Goal: Task Accomplishment & Management: Manage account settings

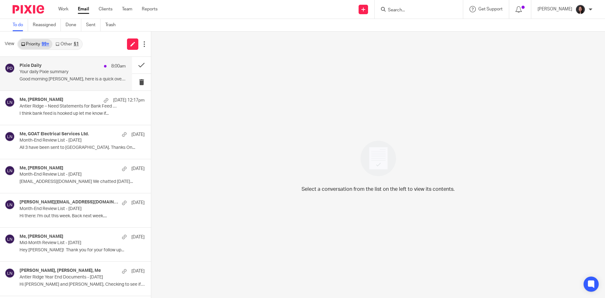
click at [71, 69] on p "Your daily Pixie summary" at bounding box center [62, 71] width 85 height 5
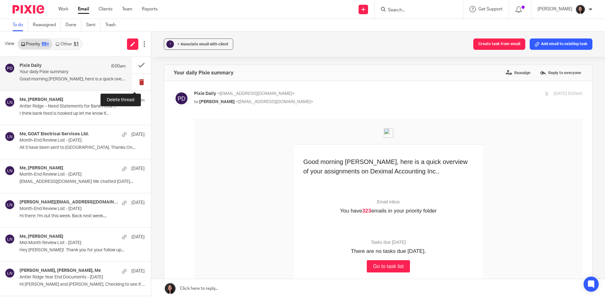
click at [132, 84] on button at bounding box center [141, 82] width 19 height 17
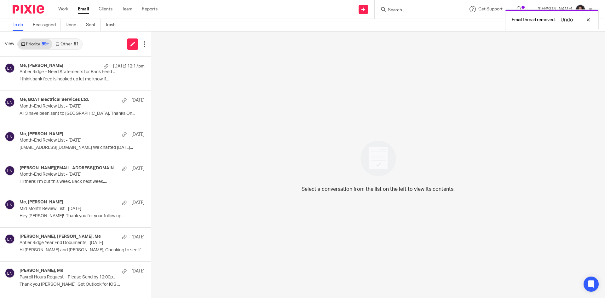
click at [63, 40] on link "Other 51" at bounding box center [66, 44] width 29 height 10
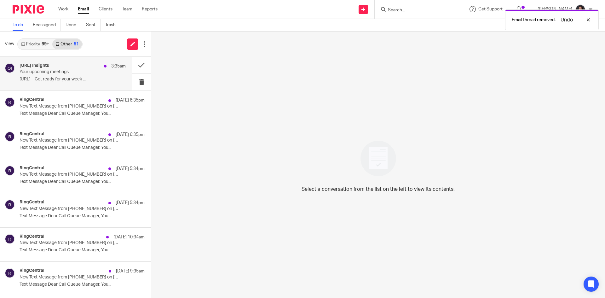
click at [62, 75] on p "Your upcoming meetings" at bounding box center [62, 71] width 85 height 5
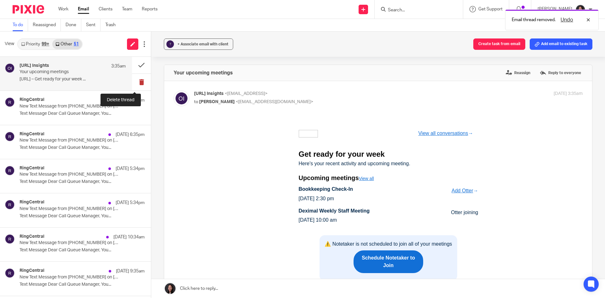
click at [133, 82] on button at bounding box center [141, 82] width 19 height 17
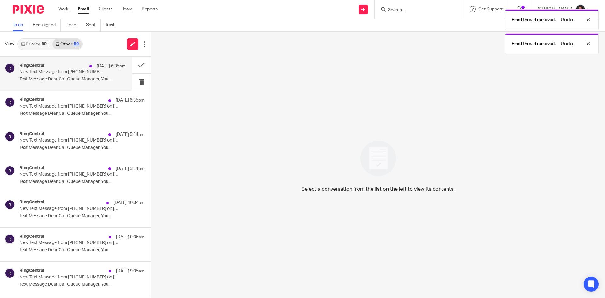
click at [79, 79] on p "Text Message Dear Call Queue Manager, You..." at bounding box center [73, 79] width 106 height 5
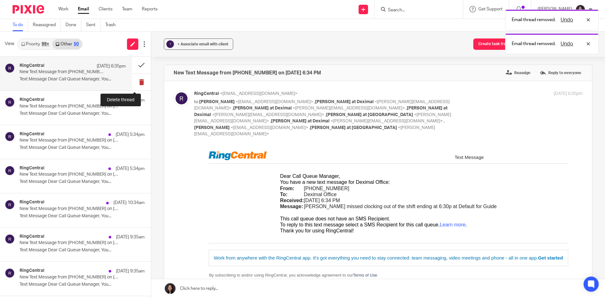
click at [133, 85] on button at bounding box center [141, 82] width 19 height 17
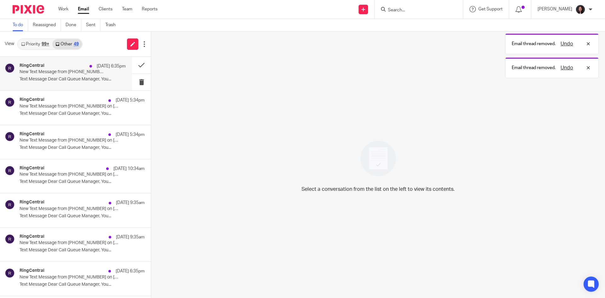
click at [84, 79] on p "Text Message Dear Call Queue Manager, You..." at bounding box center [73, 79] width 106 height 5
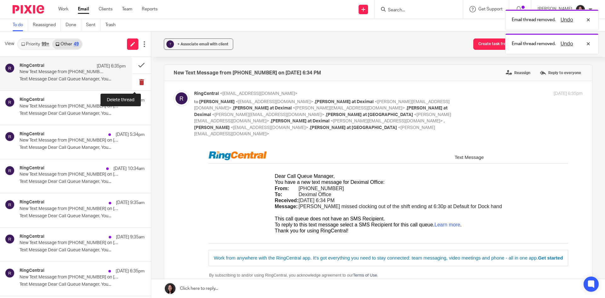
click at [134, 81] on button at bounding box center [141, 82] width 19 height 17
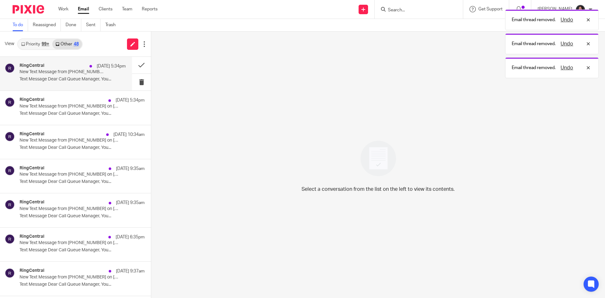
click at [93, 74] on p "New Text Message from (437) 564-0800 on 08/10/2025 5:34 PM" at bounding box center [62, 71] width 85 height 5
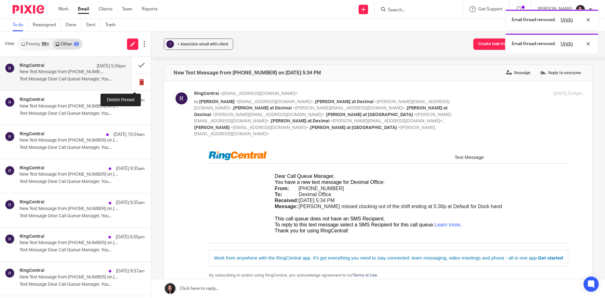
click at [132, 82] on button at bounding box center [141, 82] width 19 height 17
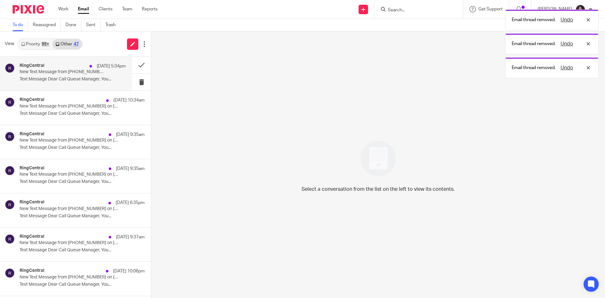
click at [114, 80] on p "Text Message Dear Call Queue Manager, You..." at bounding box center [73, 79] width 106 height 5
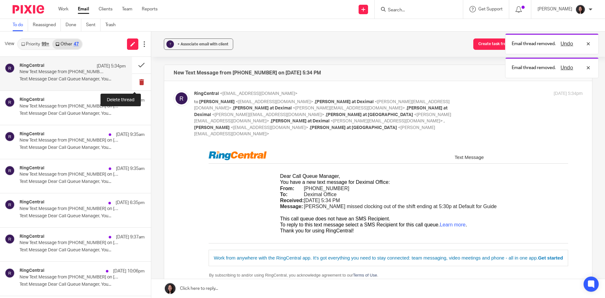
click at [132, 82] on button at bounding box center [141, 82] width 19 height 17
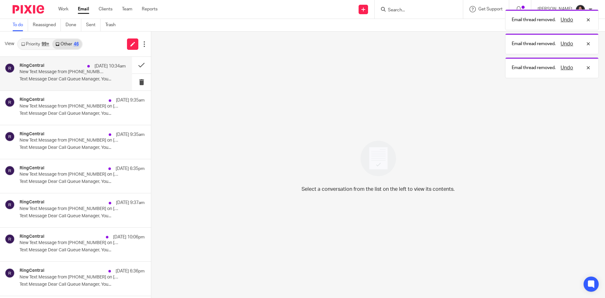
click at [98, 80] on p "Text Message Dear Call Queue Manager, You..." at bounding box center [73, 79] width 106 height 5
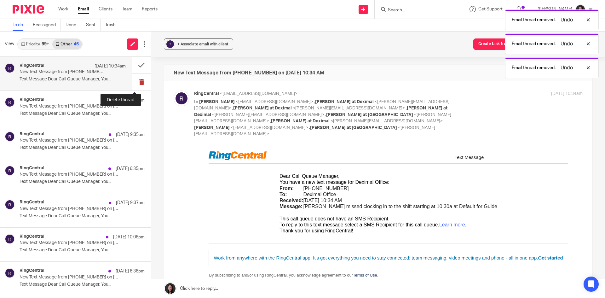
click at [135, 83] on button at bounding box center [141, 82] width 19 height 17
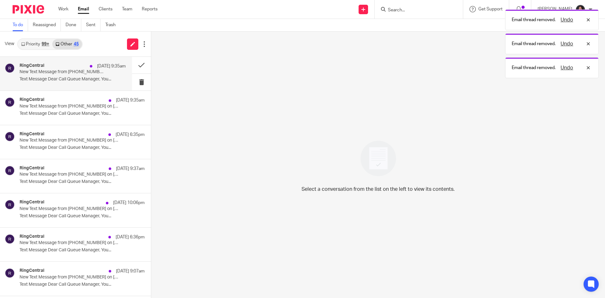
click at [113, 80] on p "Text Message Dear Call Queue Manager, You..." at bounding box center [73, 79] width 106 height 5
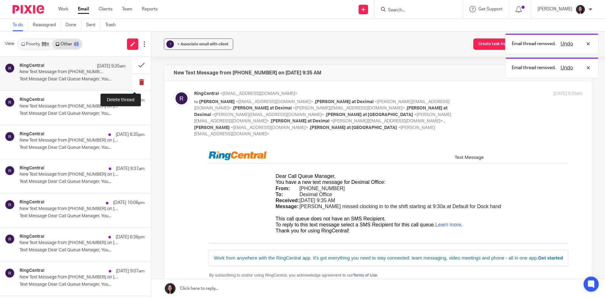
click at [132, 80] on button at bounding box center [141, 82] width 19 height 17
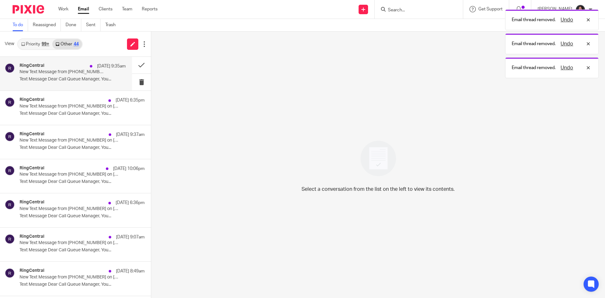
click at [99, 80] on p "Text Message Dear Call Queue Manager, You..." at bounding box center [73, 79] width 106 height 5
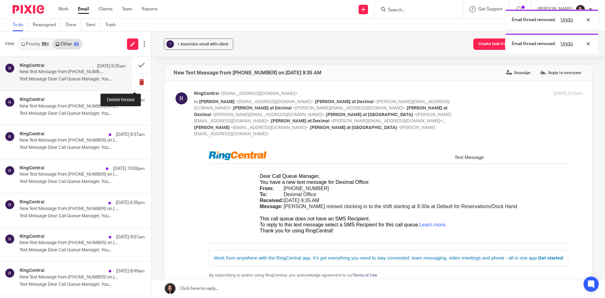
click at [136, 82] on button at bounding box center [141, 82] width 19 height 17
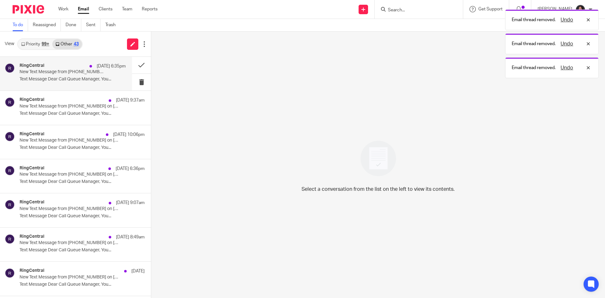
click at [96, 83] on div "RingCentral Aug 9 6:35pm New Text Message from (437) 564-0800 on 08/09/2025 6:3…" at bounding box center [73, 73] width 106 height 21
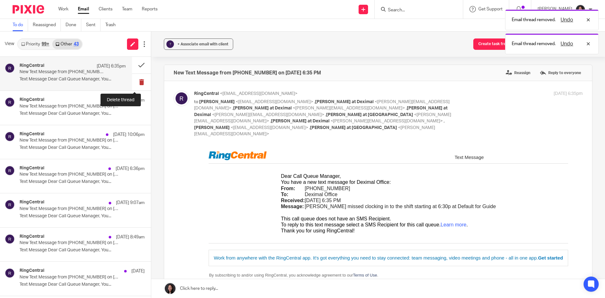
click at [132, 81] on button at bounding box center [141, 82] width 19 height 17
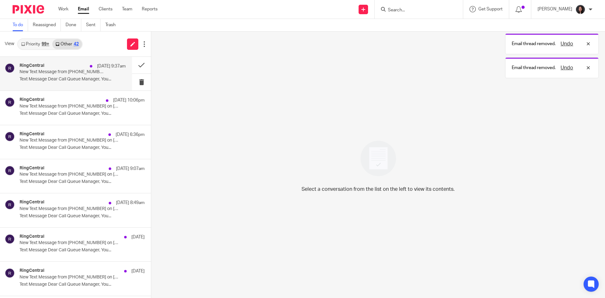
click at [104, 78] on p "Text Message Dear Call Queue Manager, You..." at bounding box center [73, 79] width 106 height 5
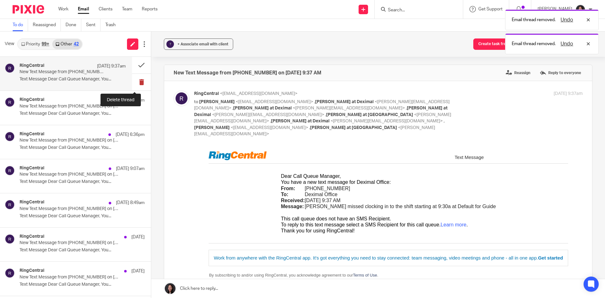
click at [132, 82] on button at bounding box center [141, 82] width 19 height 17
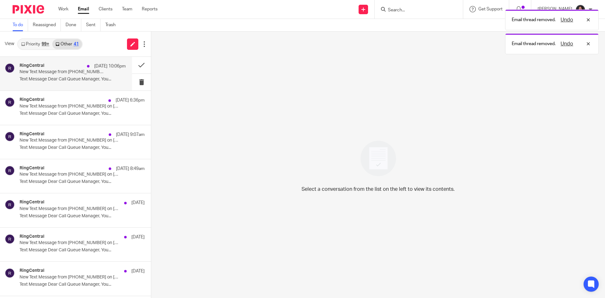
click at [91, 79] on p "Text Message Dear Call Queue Manager, You..." at bounding box center [73, 79] width 106 height 5
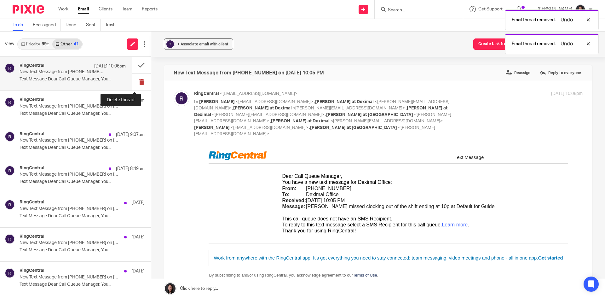
click at [133, 82] on button at bounding box center [141, 82] width 19 height 17
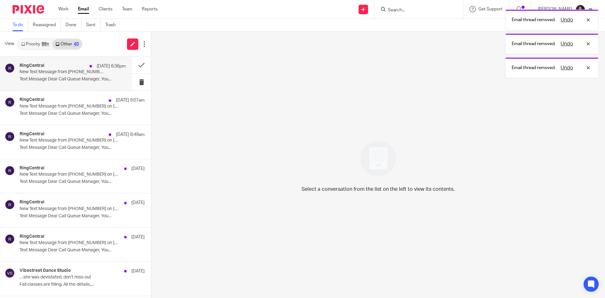
click at [87, 79] on p "Text Message Dear Call Queue Manager, You..." at bounding box center [73, 79] width 106 height 5
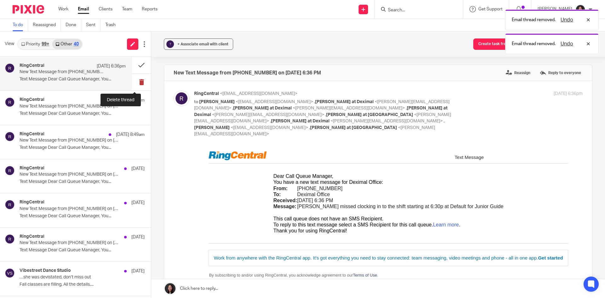
click at [134, 84] on button at bounding box center [141, 82] width 19 height 17
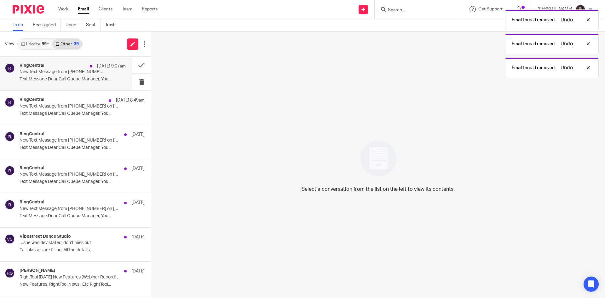
click at [104, 84] on div "RingCentral Aug 8 9:07am New Text Message from (437) 564-0800 on 08/08/2025 9:0…" at bounding box center [73, 73] width 106 height 21
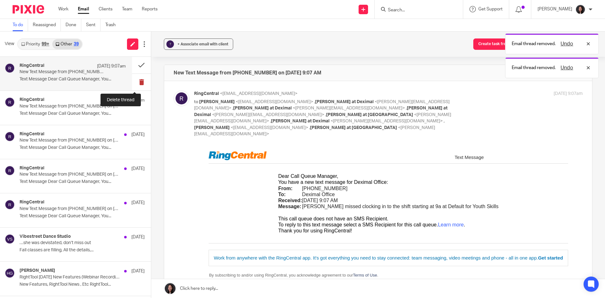
click at [133, 85] on button at bounding box center [141, 82] width 19 height 17
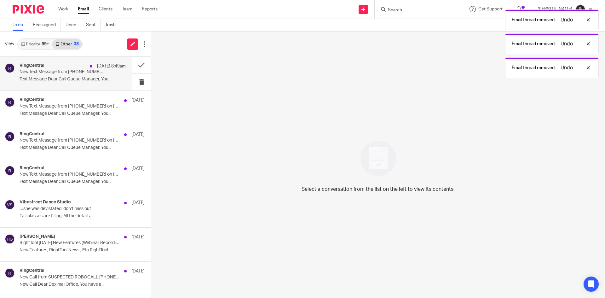
click at [96, 83] on div "RingCentral Aug 8 8:49am New Text Message from (437) 564-0800 on 08/08/2025 8:4…" at bounding box center [73, 73] width 106 height 21
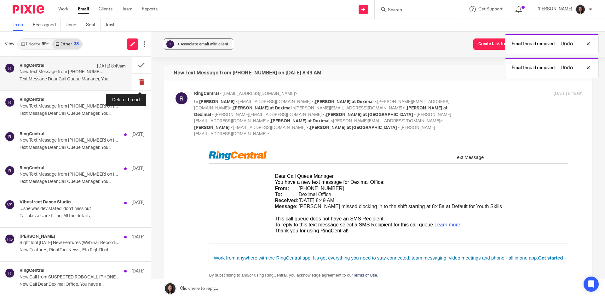
click at [136, 83] on button at bounding box center [141, 82] width 19 height 17
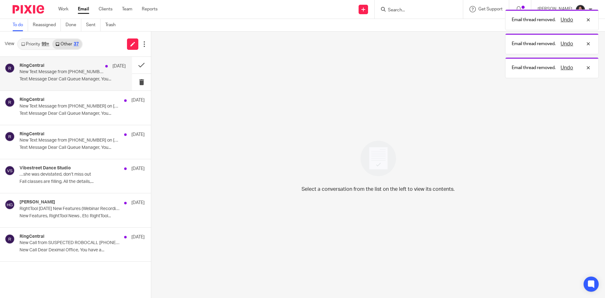
click at [101, 84] on div "RingCentral Aug 8 New Text Message from (437) 564-0800 on 08/08/2025 8:06 AM Te…" at bounding box center [73, 73] width 106 height 21
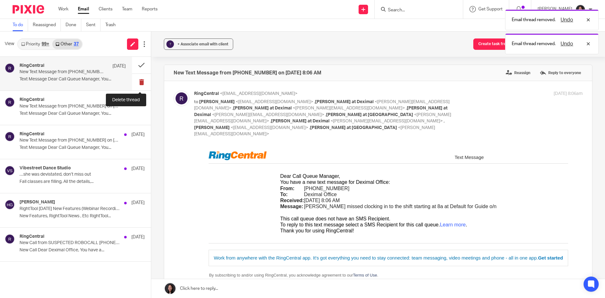
click at [142, 87] on button at bounding box center [141, 82] width 19 height 17
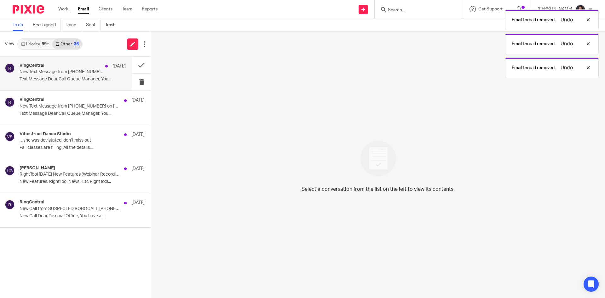
click at [97, 84] on div "RingCentral Aug 8 New Text Message from (437) 564-0800 on 08/08/2025 8:05 AM Te…" at bounding box center [73, 73] width 106 height 21
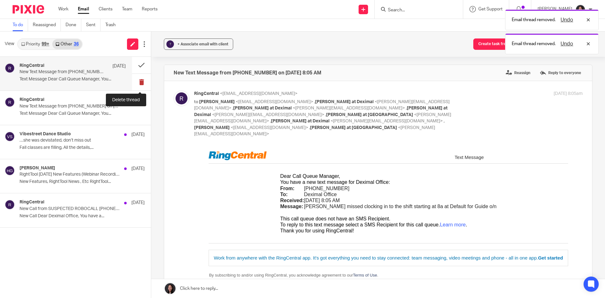
click at [137, 85] on button at bounding box center [141, 82] width 19 height 17
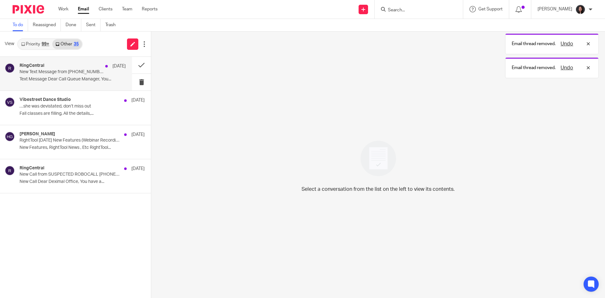
click at [108, 77] on p "Text Message Dear Call Queue Manager, You..." at bounding box center [73, 79] width 106 height 5
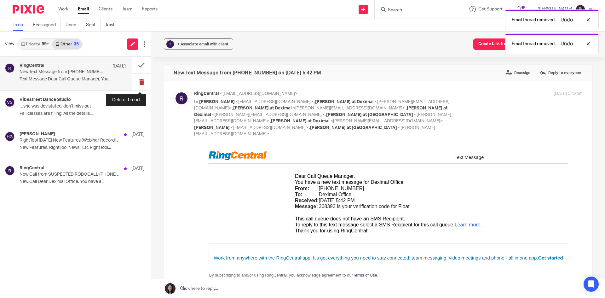
click at [142, 80] on button at bounding box center [141, 82] width 19 height 17
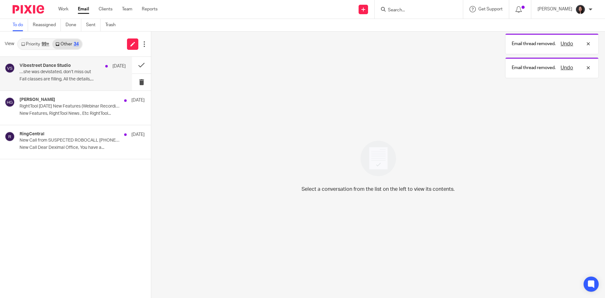
click at [120, 80] on p "Fall classes are filling, All the details,..." at bounding box center [73, 79] width 106 height 5
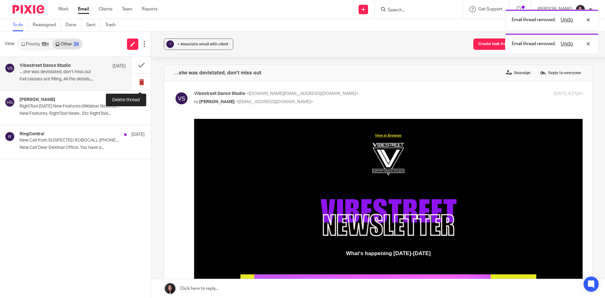
click at [142, 81] on button at bounding box center [141, 82] width 19 height 17
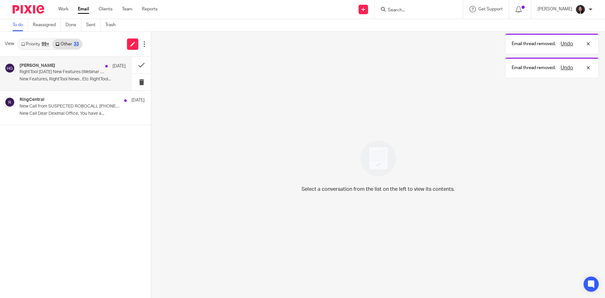
click at [82, 79] on p "New Features, RightTool News , Etc RightTool..." at bounding box center [73, 79] width 106 height 5
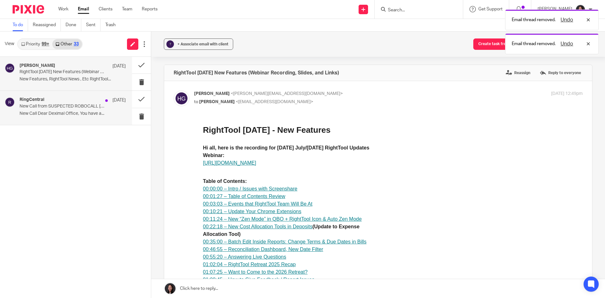
click at [109, 102] on div "Aug 7" at bounding box center [114, 100] width 24 height 6
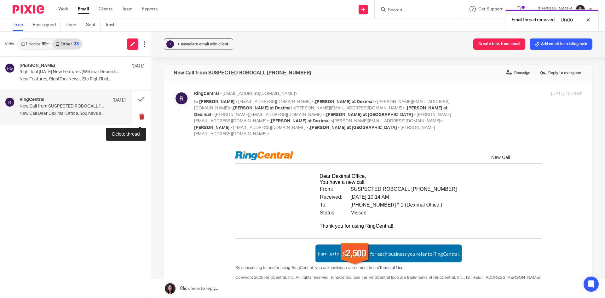
click at [135, 118] on button at bounding box center [141, 116] width 19 height 17
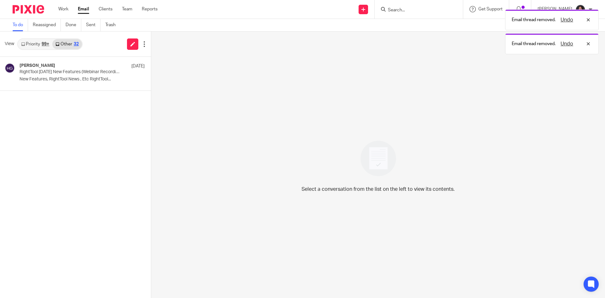
click at [43, 44] on div "99+" at bounding box center [46, 44] width 8 height 4
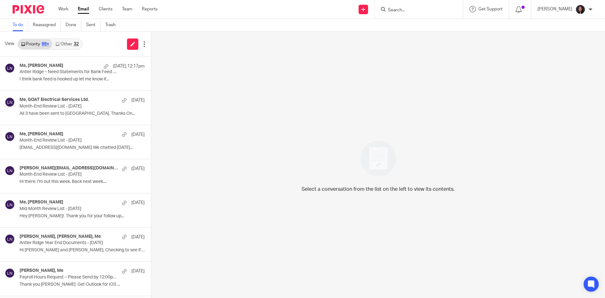
click at [70, 46] on link "Other 32" at bounding box center [66, 44] width 29 height 10
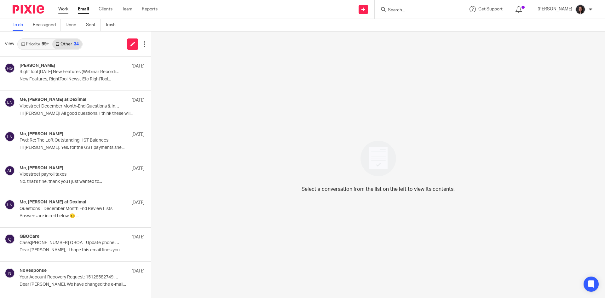
click at [61, 11] on link "Work" at bounding box center [63, 9] width 10 height 6
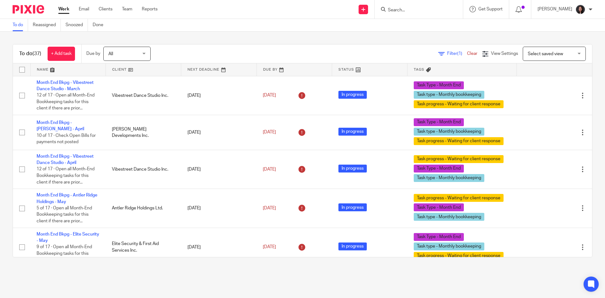
click at [538, 51] on span "Select saved view" at bounding box center [551, 53] width 46 height 13
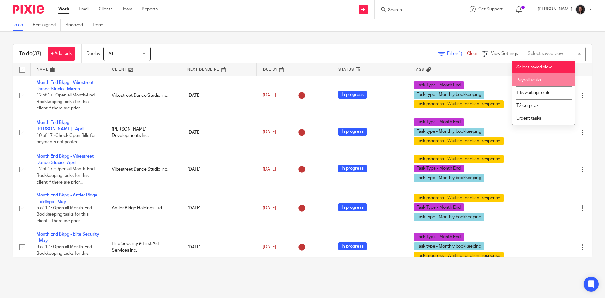
click at [535, 77] on li "Payroll tasks" at bounding box center [544, 79] width 62 height 13
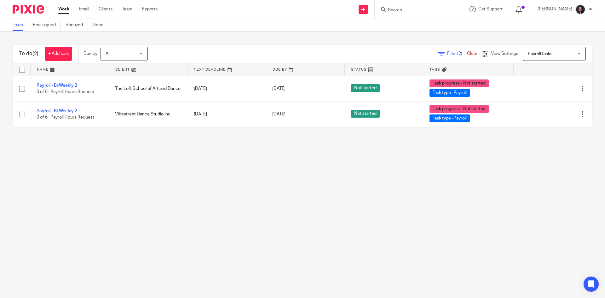
click at [530, 53] on span "Payroll tasks" at bounding box center [540, 54] width 25 height 4
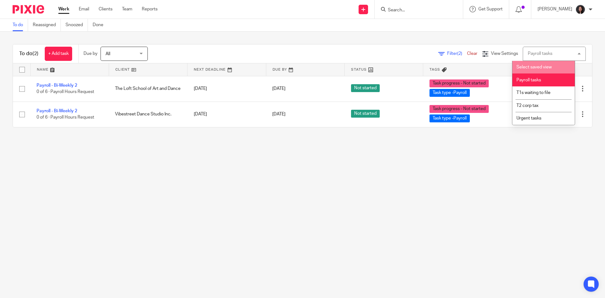
click at [530, 65] on li "Select saved view" at bounding box center [544, 67] width 62 height 13
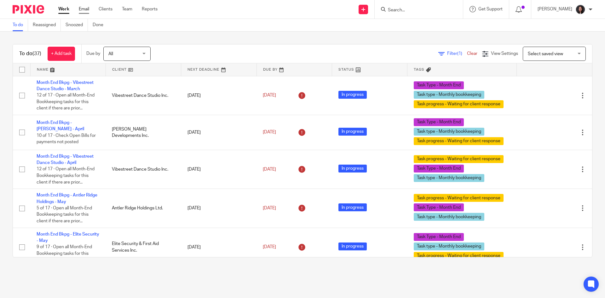
click at [83, 9] on link "Email" at bounding box center [84, 9] width 10 height 6
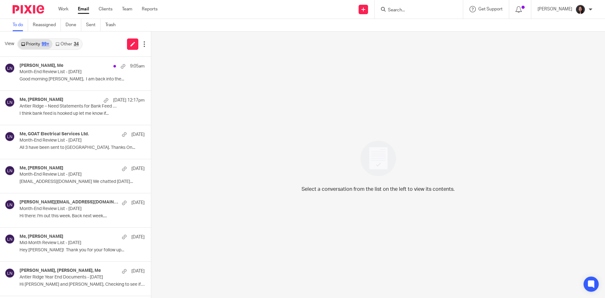
click at [65, 47] on link "Other 34" at bounding box center [66, 44] width 29 height 10
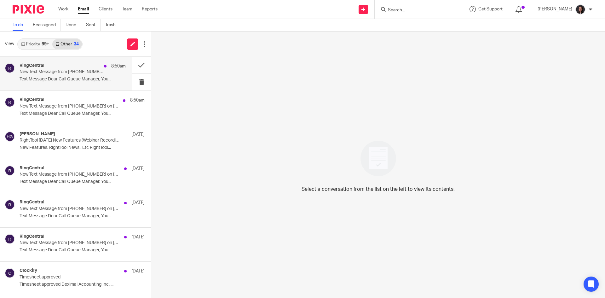
click at [66, 68] on div "RingCentral 8:50am" at bounding box center [73, 66] width 106 height 6
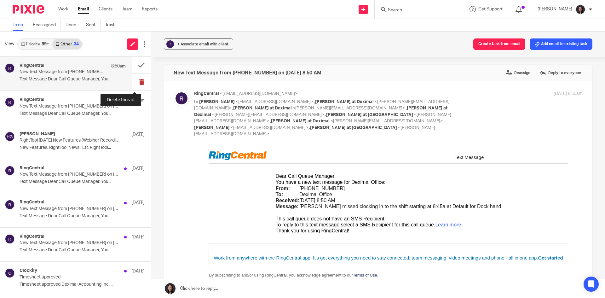
click at [132, 81] on button at bounding box center [141, 82] width 19 height 17
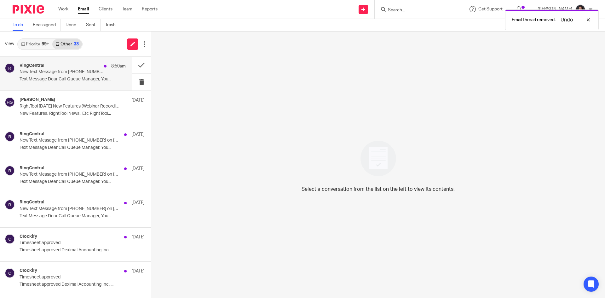
click at [89, 73] on p "New Text Message from (437) 564-0800 on 08/11/2025 8:50 AM" at bounding box center [62, 71] width 85 height 5
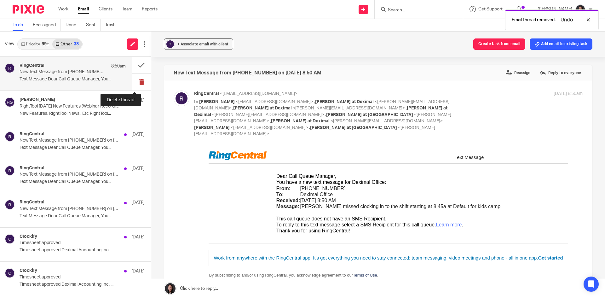
click at [135, 78] on button at bounding box center [141, 82] width 19 height 17
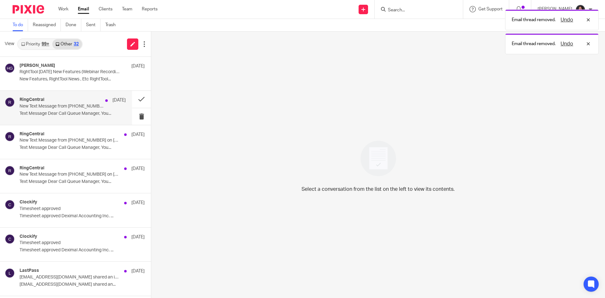
click at [73, 102] on div "RingCentral Aug 7" at bounding box center [73, 100] width 106 height 6
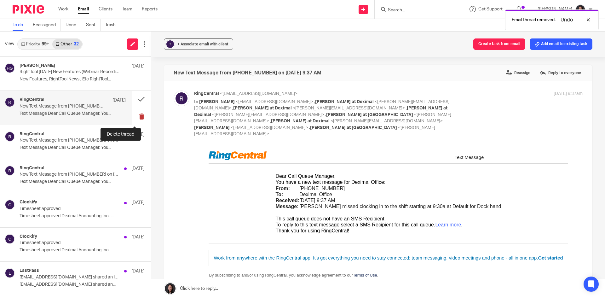
click at [134, 116] on button at bounding box center [141, 116] width 19 height 17
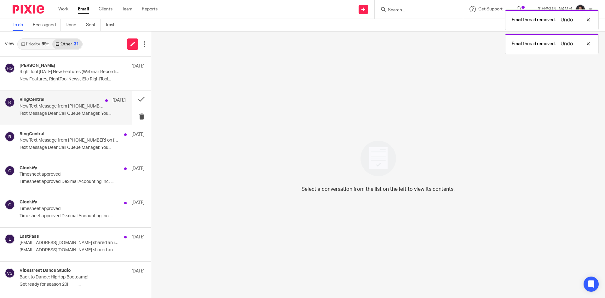
click at [90, 110] on div "RingCentral Aug 7 New Text Message from (437) 564-0800 on 08/07/2025 8:08 AM Te…" at bounding box center [73, 107] width 106 height 21
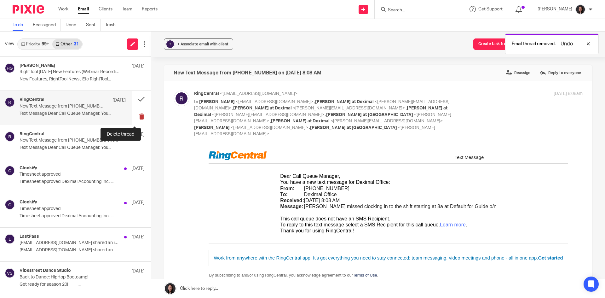
click at [133, 116] on button at bounding box center [141, 116] width 19 height 17
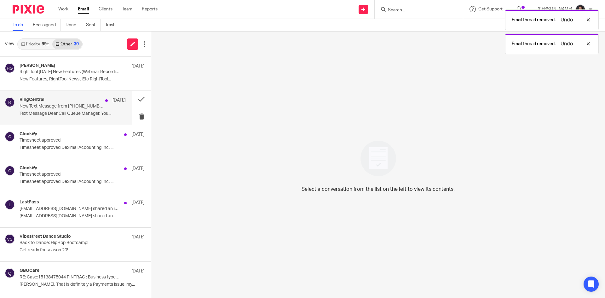
click at [98, 108] on p "New Text Message from (437) 564-0800 on 08/07/2025 8:07 AM" at bounding box center [62, 106] width 85 height 5
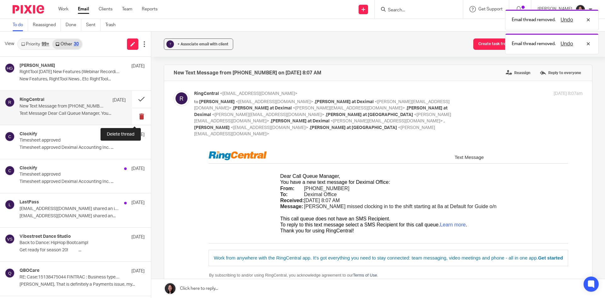
click at [139, 118] on button at bounding box center [141, 116] width 19 height 17
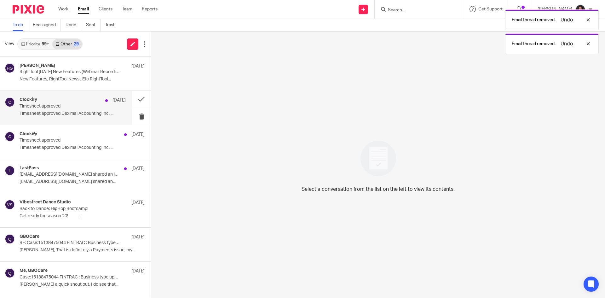
click at [89, 103] on div "Clockify Aug 6" at bounding box center [73, 100] width 106 height 6
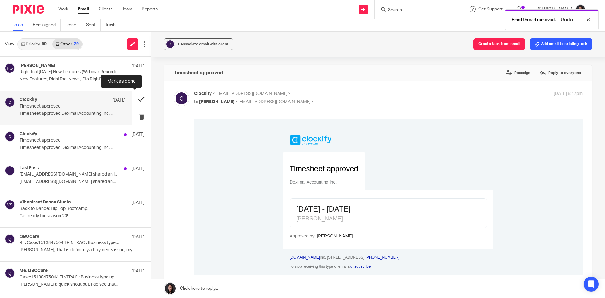
click at [132, 100] on button at bounding box center [141, 99] width 19 height 17
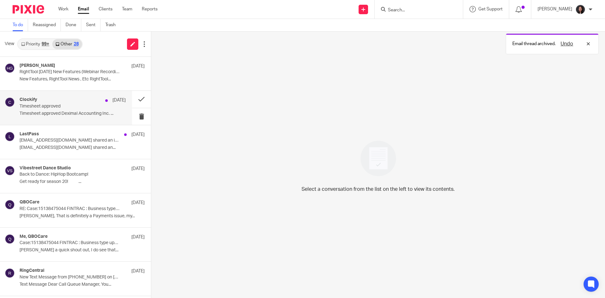
click at [74, 107] on p "Timesheet approved" at bounding box center [62, 106] width 85 height 5
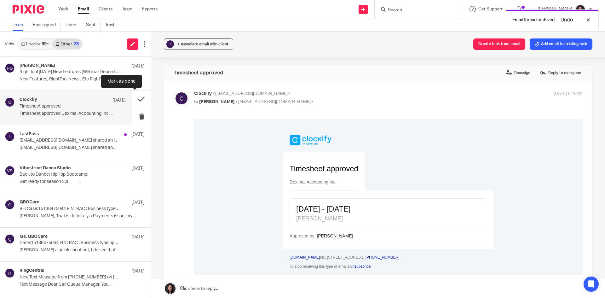
click at [135, 98] on button at bounding box center [141, 99] width 19 height 17
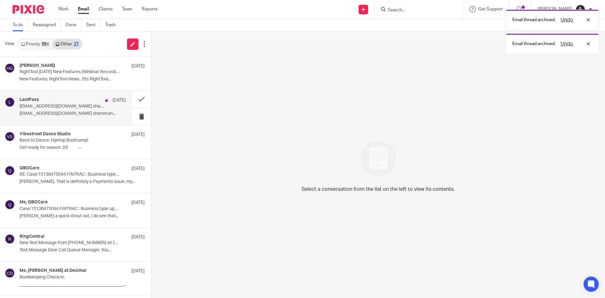
click at [89, 111] on p "info@deximal.ca shared an..." at bounding box center [73, 113] width 106 height 5
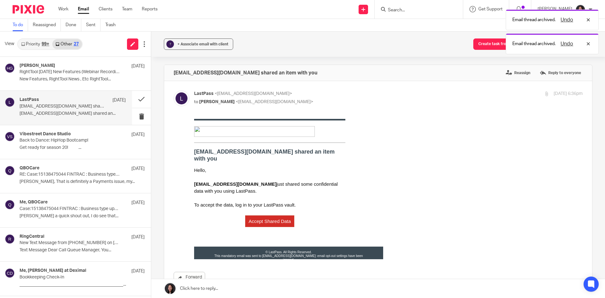
click at [265, 219] on div "Accept Shared Data" at bounding box center [270, 221] width 42 height 5
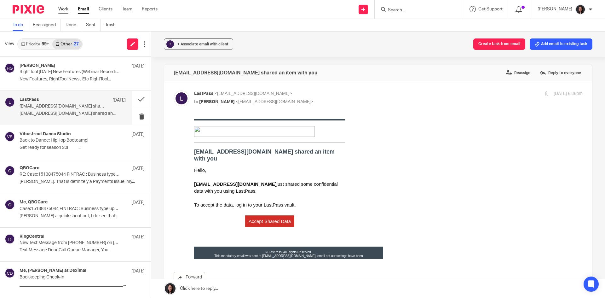
click at [65, 10] on link "Work" at bounding box center [63, 9] width 10 height 6
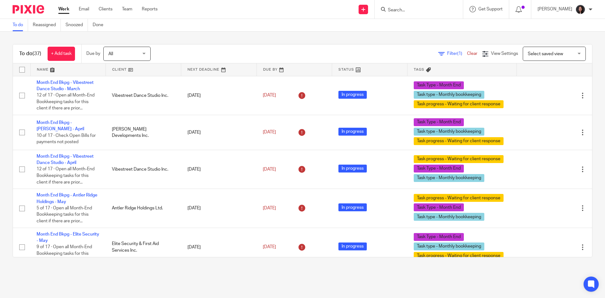
click at [140, 69] on link at bounding box center [143, 69] width 75 height 13
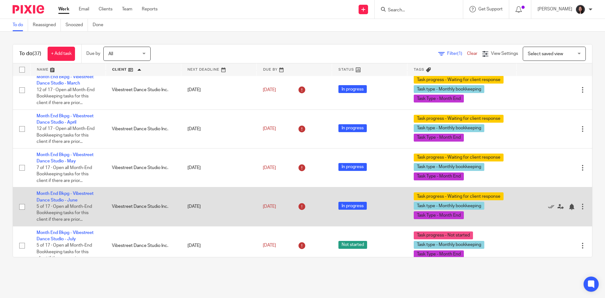
scroll to position [1172, 0]
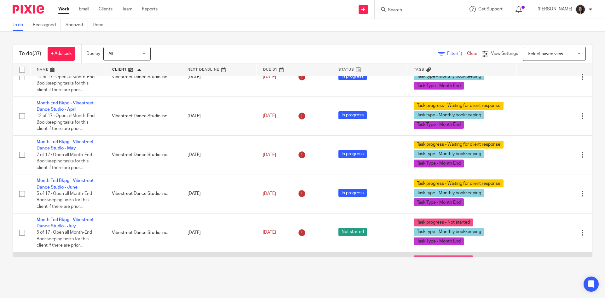
click at [64, 260] on link "Payroll - Bi-Weekly 2" at bounding box center [57, 262] width 41 height 4
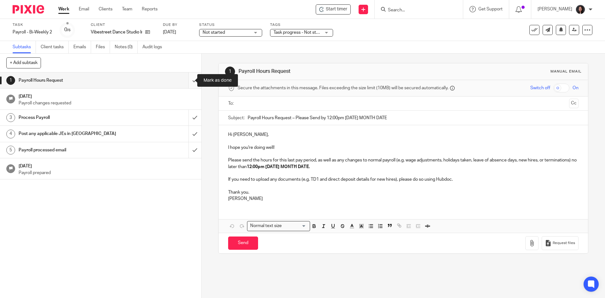
click at [188, 80] on input "submit" at bounding box center [101, 81] width 202 height 16
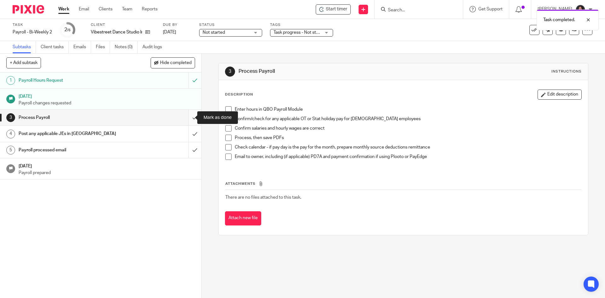
click at [190, 116] on input "submit" at bounding box center [101, 118] width 202 height 16
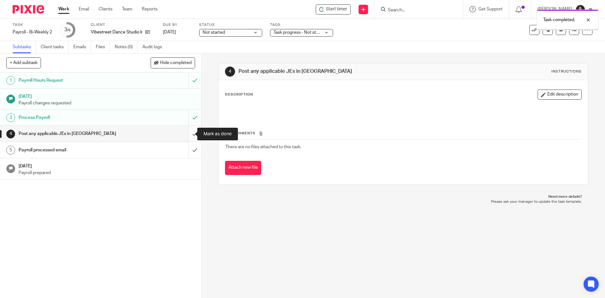
click at [188, 136] on input "submit" at bounding box center [101, 134] width 202 height 16
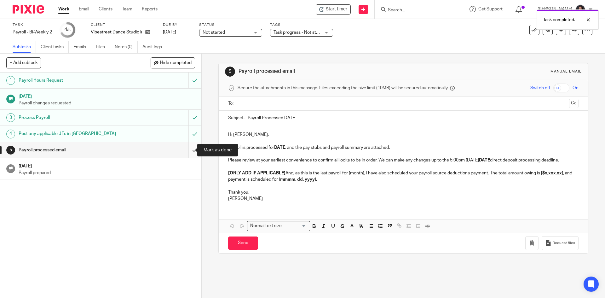
click at [186, 147] on input "submit" at bounding box center [101, 150] width 202 height 16
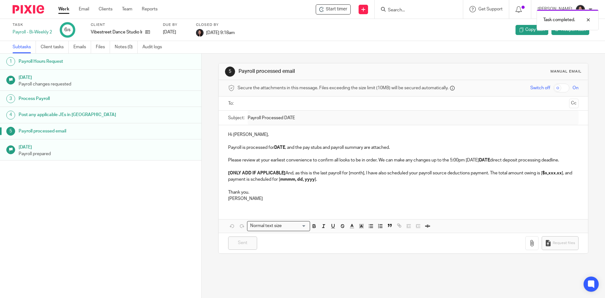
click at [61, 8] on link "Work" at bounding box center [63, 9] width 11 height 6
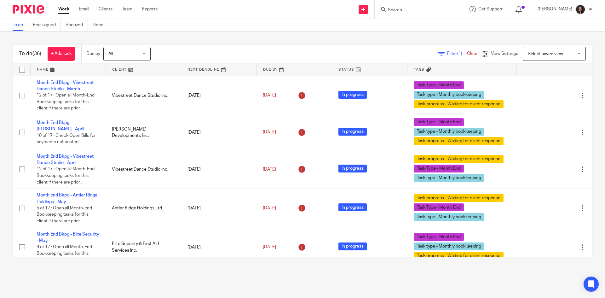
click at [82, 13] on div "Work Email Clients Team Reports Work Email Clients Team Reports Settings" at bounding box center [109, 9] width 115 height 19
click at [83, 10] on link "Email" at bounding box center [84, 9] width 10 height 6
click at [140, 70] on link at bounding box center [143, 69] width 75 height 13
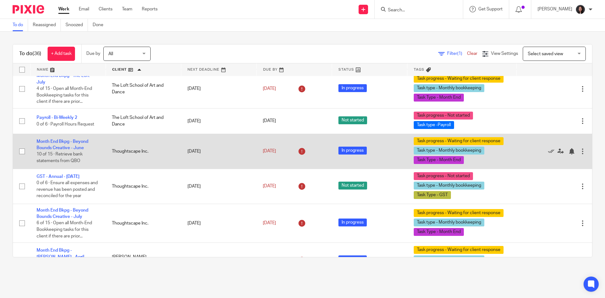
scroll to position [820, 0]
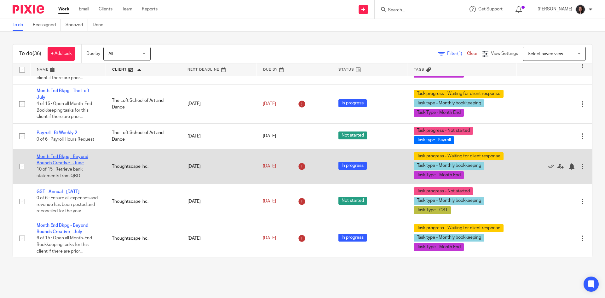
click at [64, 155] on link "Month End Bkpg - Beyond Bounds Creative - June" at bounding box center [63, 160] width 52 height 11
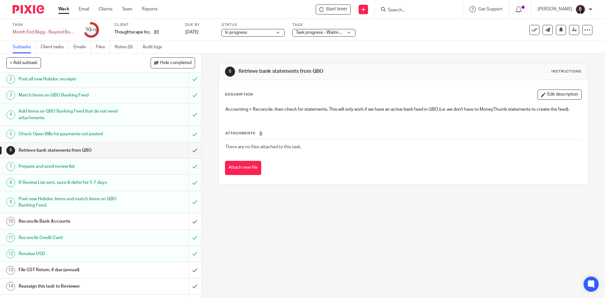
scroll to position [37, 0]
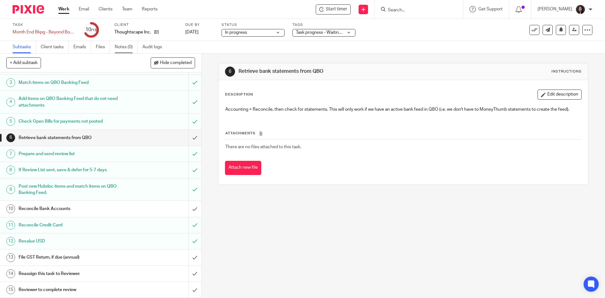
click at [129, 48] on link "Notes (0)" at bounding box center [126, 47] width 23 height 12
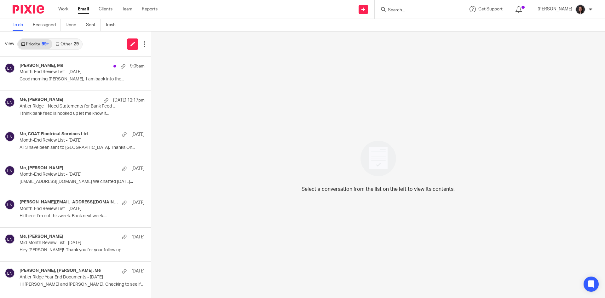
click at [61, 44] on link "Other 29" at bounding box center [66, 44] width 29 height 10
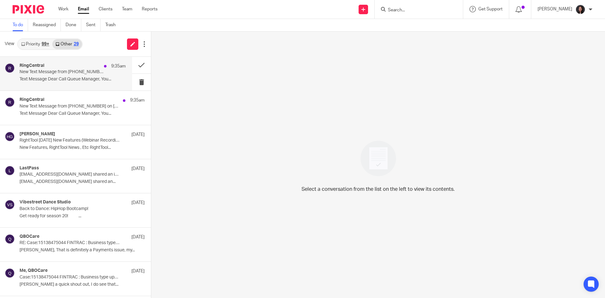
click at [61, 69] on div "RingCentral 9:35am" at bounding box center [73, 66] width 106 height 6
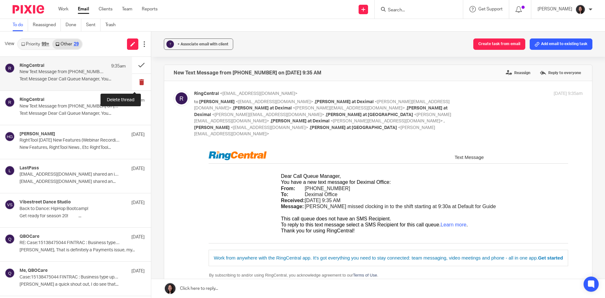
click at [133, 80] on button at bounding box center [141, 82] width 19 height 17
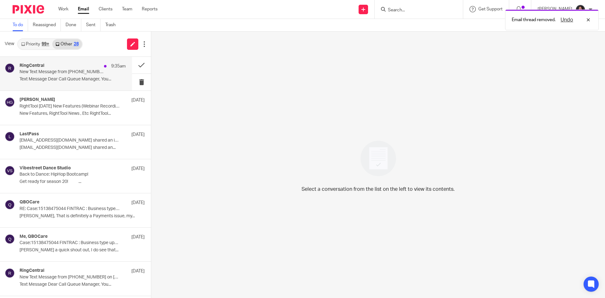
click at [56, 70] on p "New Text Message from (437) 564-0800 on 08/11/2025 9:35 AM" at bounding box center [62, 71] width 85 height 5
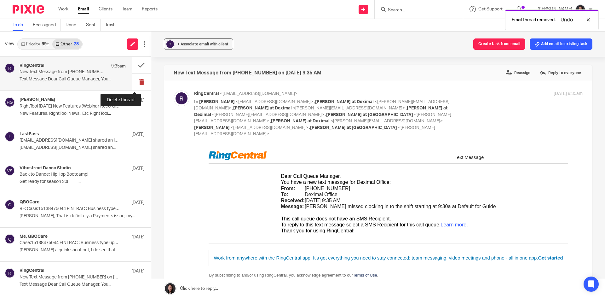
click at [132, 83] on button at bounding box center [141, 82] width 19 height 17
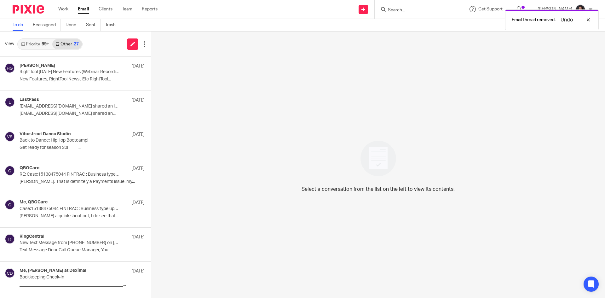
click at [34, 43] on link "Priority 99+" at bounding box center [35, 44] width 34 height 10
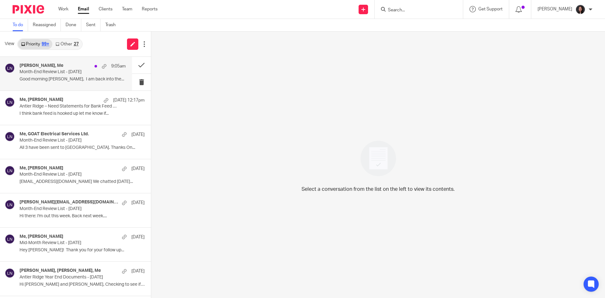
click at [67, 80] on p "Good morning Lili, I am back into the..." at bounding box center [73, 79] width 106 height 5
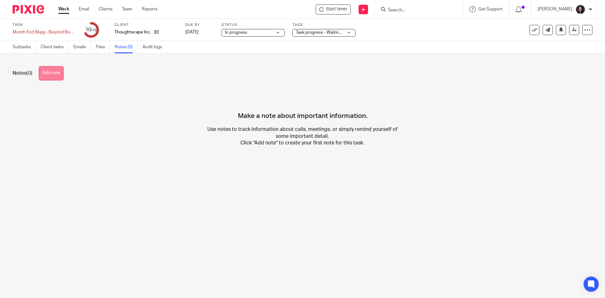
click at [56, 73] on button "Add note" at bounding box center [51, 73] width 25 height 14
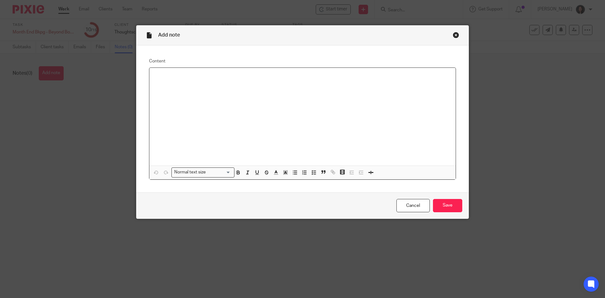
click at [235, 90] on div at bounding box center [302, 117] width 307 height 98
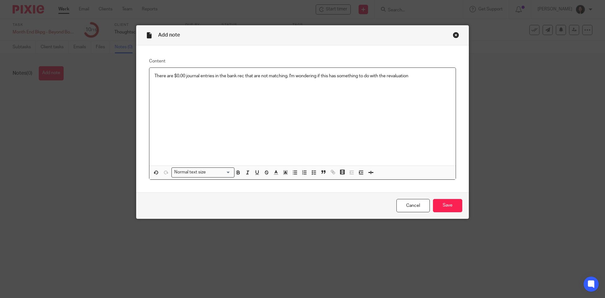
click at [225, 77] on p "There are $0.00 journal entries in the bank rec that are not matching. I'm wond…" at bounding box center [303, 76] width 296 height 6
click at [442, 76] on p "There are $0.00 journal entries in the USD Chequing bank rec that are not match…" at bounding box center [303, 76] width 296 height 6
click at [443, 204] on input "Save" at bounding box center [447, 206] width 29 height 14
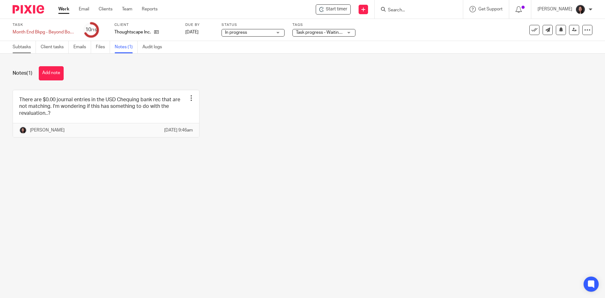
click at [27, 48] on link "Subtasks" at bounding box center [24, 47] width 23 height 12
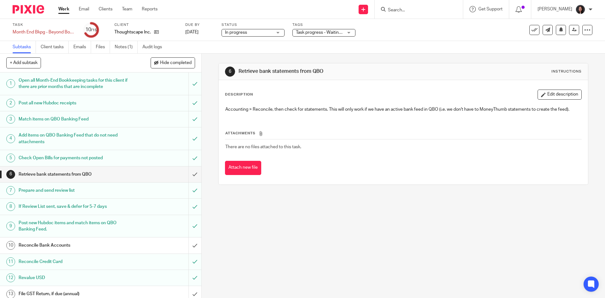
scroll to position [37, 0]
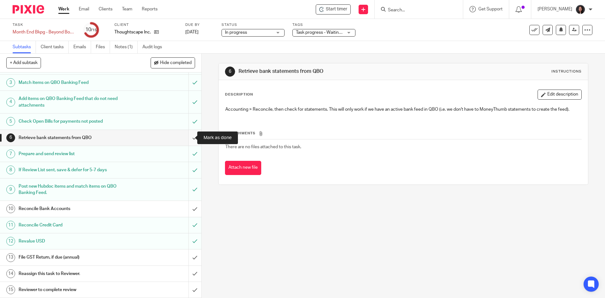
click at [186, 139] on input "submit" at bounding box center [101, 138] width 202 height 16
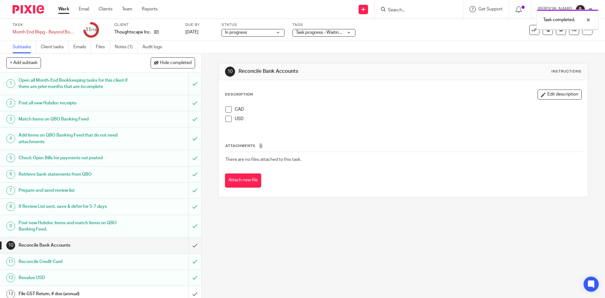
scroll to position [37, 0]
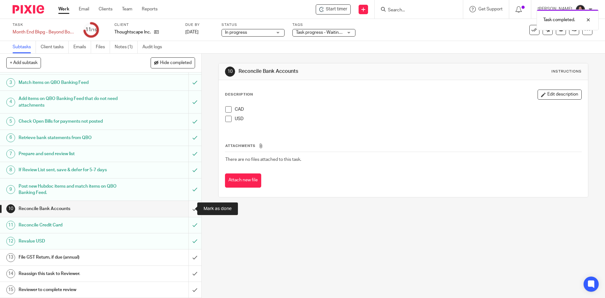
click at [186, 207] on input "submit" at bounding box center [101, 209] width 202 height 16
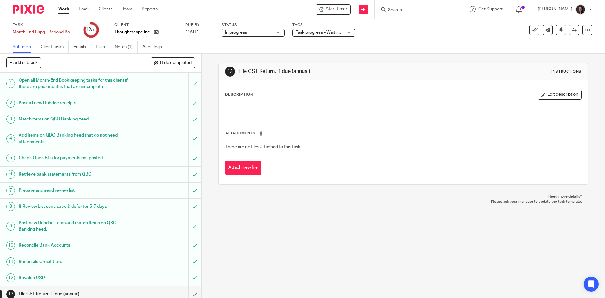
scroll to position [37, 0]
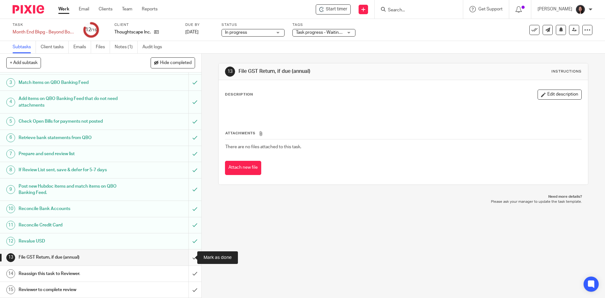
click at [190, 258] on input "submit" at bounding box center [101, 257] width 202 height 16
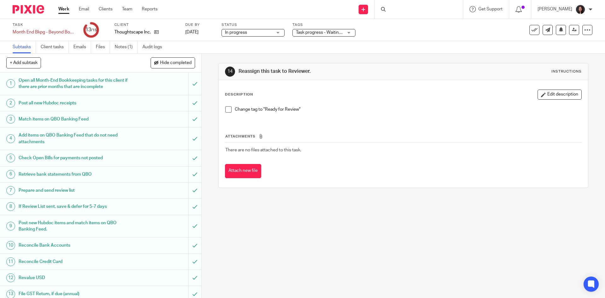
scroll to position [37, 0]
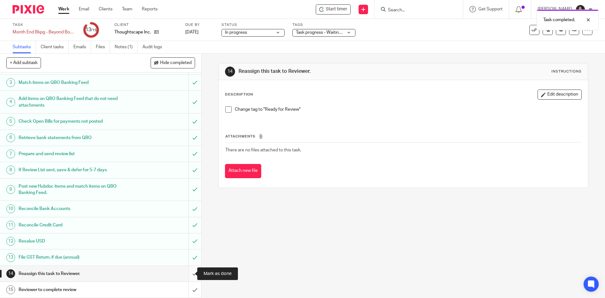
click at [186, 273] on input "submit" at bounding box center [101, 274] width 202 height 16
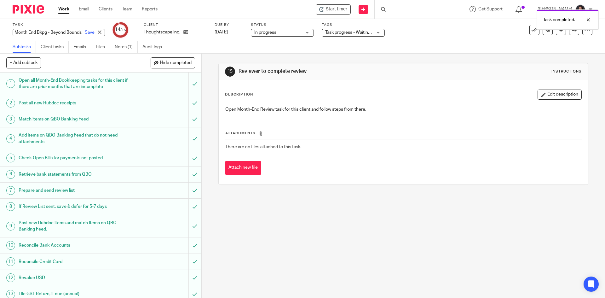
click at [14, 30] on div "Month End Bkpg - Beyond Bounds Creative - June Save Month End Bkpg - Beyond Bou…" at bounding box center [59, 32] width 92 height 7
click at [14, 30] on input "Month End Bkpg - Beyond Bounds Creative - June" at bounding box center [59, 32] width 92 height 7
click at [16, 32] on input "Month End Bkpg - Beyond Bounds Creative - June" at bounding box center [59, 32] width 92 height 7
type input "RFR - *Please see note* - Month End Bkpg - Beyond Bounds Creative - June"
click at [85, 32] on link "Save" at bounding box center [90, 32] width 10 height 6
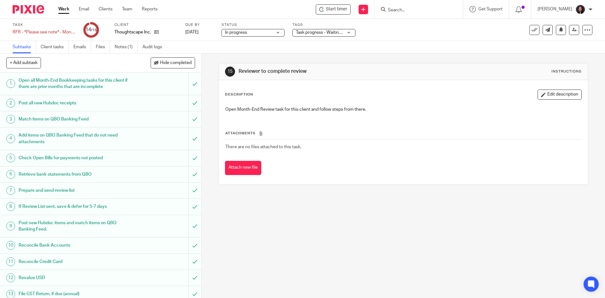
click at [327, 32] on span "Task progress - Waiting for client response + 2" at bounding box center [341, 32] width 91 height 4
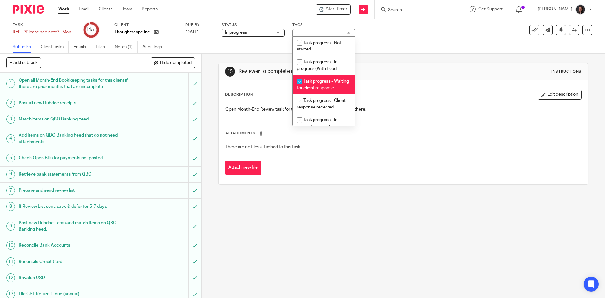
click at [311, 83] on span "Task progress - Waiting for client response" at bounding box center [323, 84] width 52 height 11
checkbox input "false"
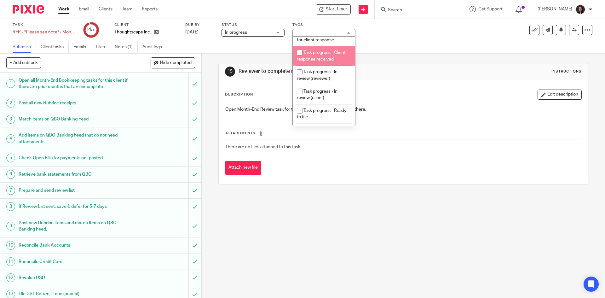
scroll to position [63, 0]
click at [314, 70] on li "Task progress - In review (reviewer)" at bounding box center [324, 59] width 62 height 19
checkbox input "true"
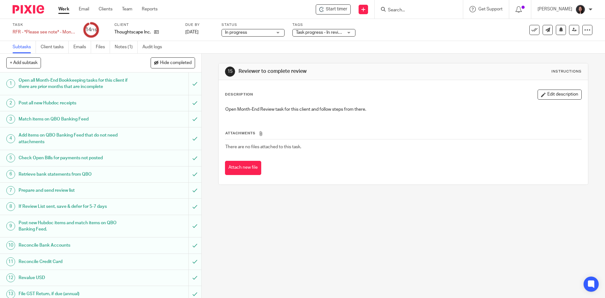
click at [408, 107] on p "Open Month-End Review task for this client and follow steps from there." at bounding box center [403, 109] width 356 height 6
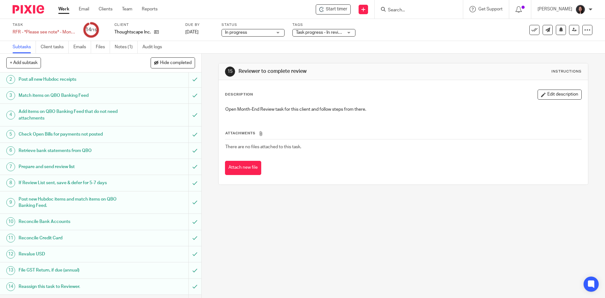
scroll to position [37, 0]
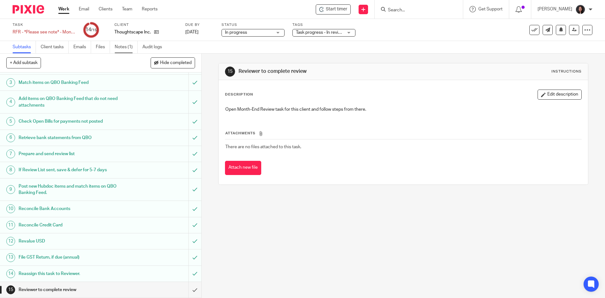
click at [122, 50] on link "Notes (1)" at bounding box center [126, 47] width 23 height 12
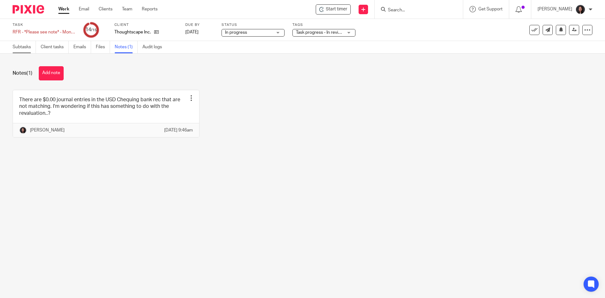
click at [22, 47] on link "Subtasks" at bounding box center [24, 47] width 23 height 12
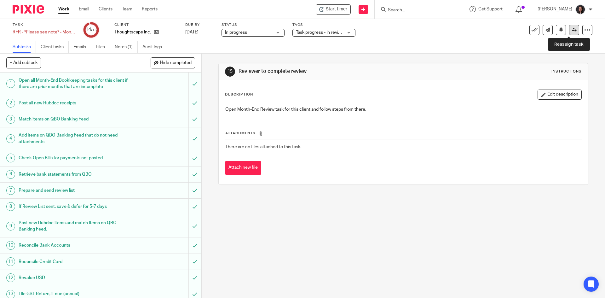
click at [572, 31] on icon at bounding box center [574, 29] width 5 height 5
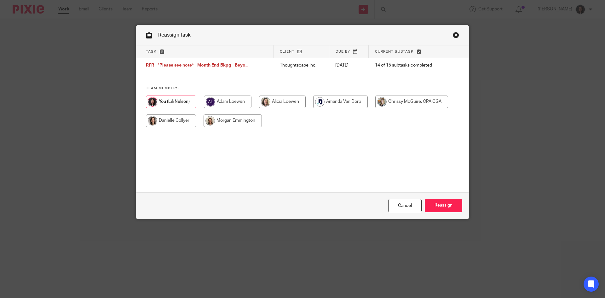
click at [394, 103] on input "radio" at bounding box center [412, 102] width 73 height 13
radio input "true"
click at [439, 203] on input "Reassign" at bounding box center [444, 206] width 38 height 14
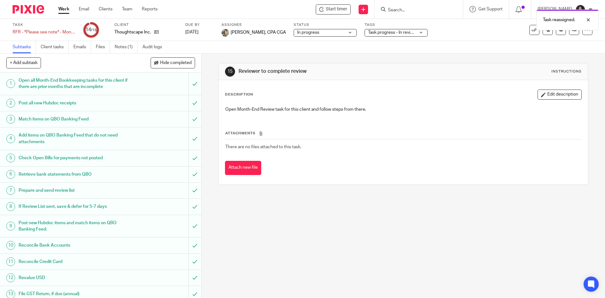
click at [62, 9] on link "Work" at bounding box center [63, 9] width 11 height 6
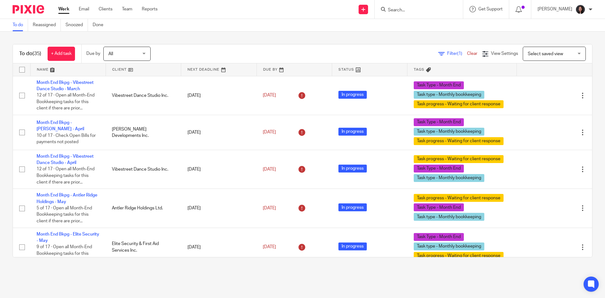
click at [142, 71] on link at bounding box center [143, 69] width 75 height 13
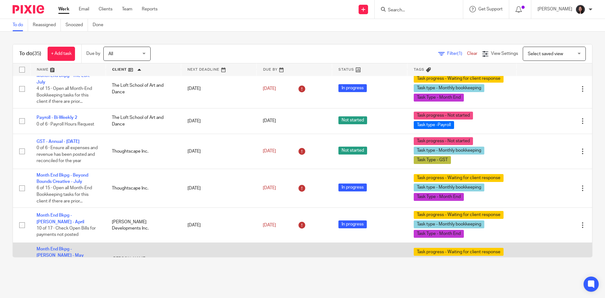
scroll to position [820, 0]
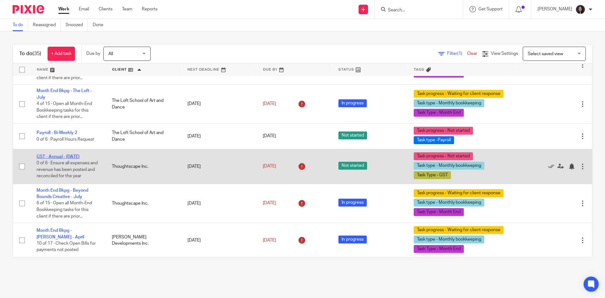
click at [79, 155] on link "GST - Annual - [DATE]" at bounding box center [58, 157] width 43 height 4
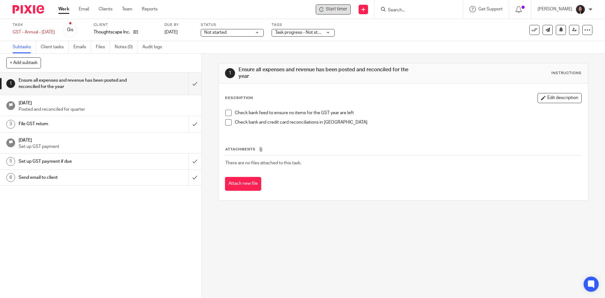
click at [344, 9] on span "Start timer" at bounding box center [336, 9] width 21 height 7
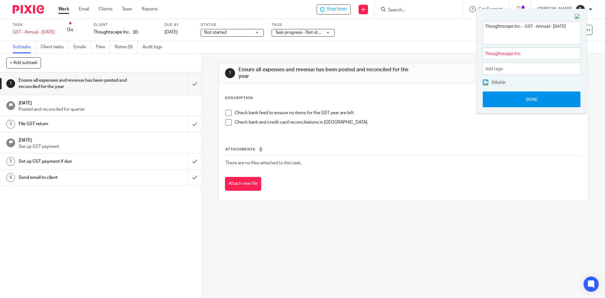
click at [512, 99] on button "Done" at bounding box center [532, 99] width 98 height 16
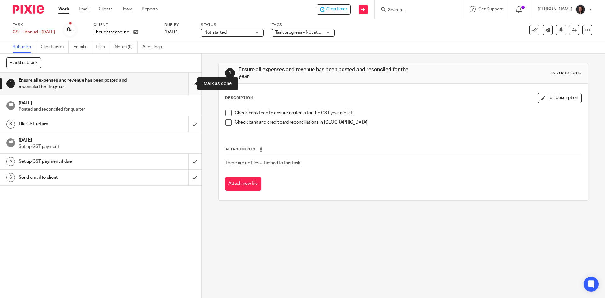
click at [187, 82] on input "submit" at bounding box center [101, 84] width 202 height 22
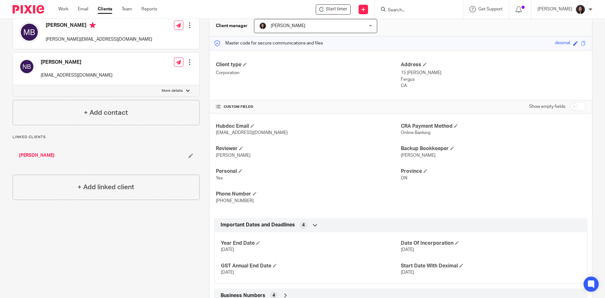
scroll to position [122, 0]
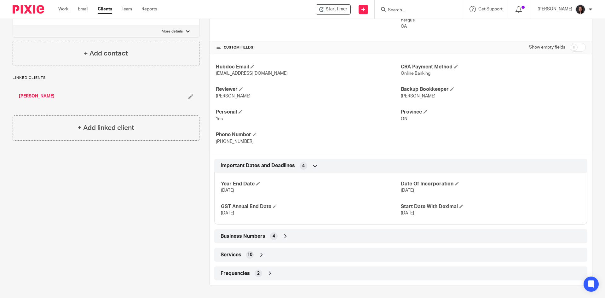
click at [283, 234] on icon at bounding box center [286, 236] width 6 height 6
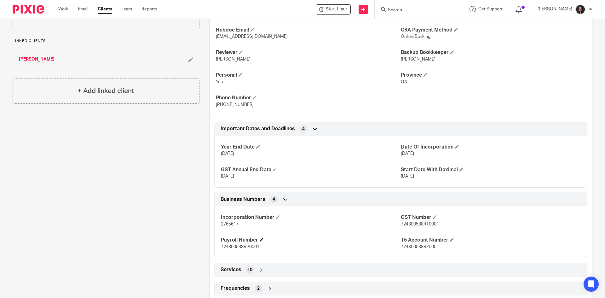
scroll to position [174, 0]
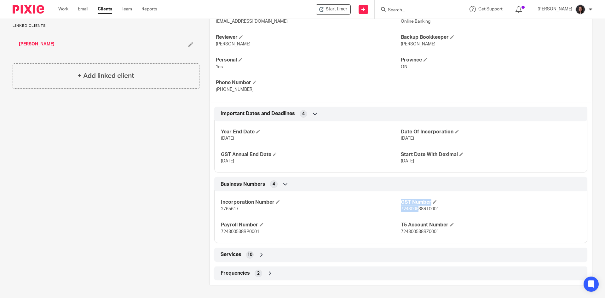
drag, startPoint x: 394, startPoint y: 209, endPoint x: 417, endPoint y: 209, distance: 23.0
click at [417, 209] on div "Incorporation Number 2765617 GST Number 724300538RT0001 Payroll Number 72430053…" at bounding box center [400, 214] width 373 height 57
click at [410, 213] on div "Incorporation Number 2765617 GST Number 724300538RT0001 Payroll Number 72430053…" at bounding box center [400, 214] width 373 height 57
click at [394, 210] on p "2765617" at bounding box center [311, 209] width 180 height 6
drag, startPoint x: 396, startPoint y: 209, endPoint x: 414, endPoint y: 209, distance: 17.7
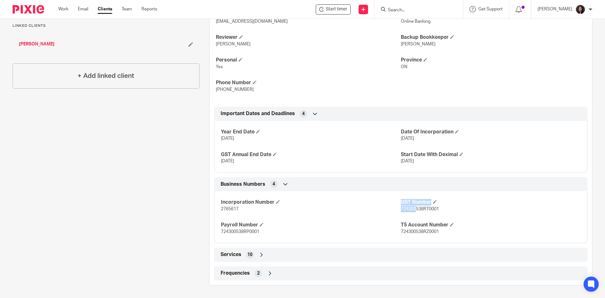
click at [414, 209] on div "Incorporation Number 2765617 GST Number 724300538RT0001 Payroll Number 72430053…" at bounding box center [400, 214] width 373 height 57
click at [418, 211] on p "724300538RT0001" at bounding box center [491, 209] width 180 height 6
drag, startPoint x: 420, startPoint y: 209, endPoint x: 398, endPoint y: 212, distance: 22.2
click at [401, 212] on p "724300538RT0001" at bounding box center [491, 209] width 180 height 6
copy span "724300538"
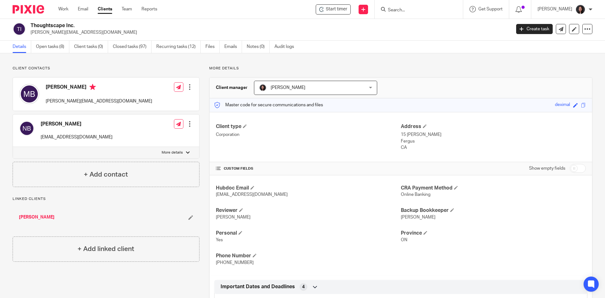
scroll to position [0, 0]
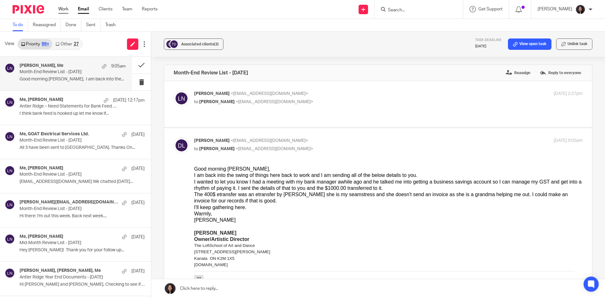
click at [64, 11] on link "Work" at bounding box center [63, 9] width 10 height 6
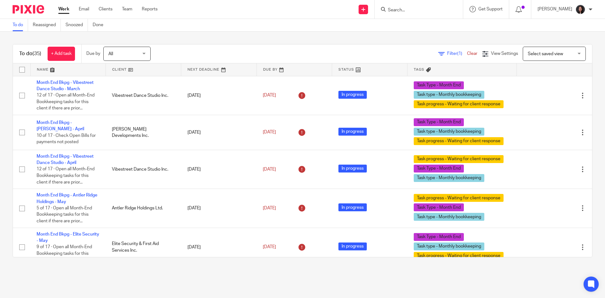
click at [77, 72] on link at bounding box center [68, 69] width 75 height 13
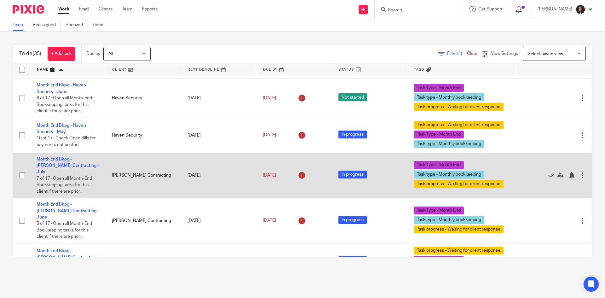
scroll to position [568, 0]
